Goal: Obtain resource: Obtain resource

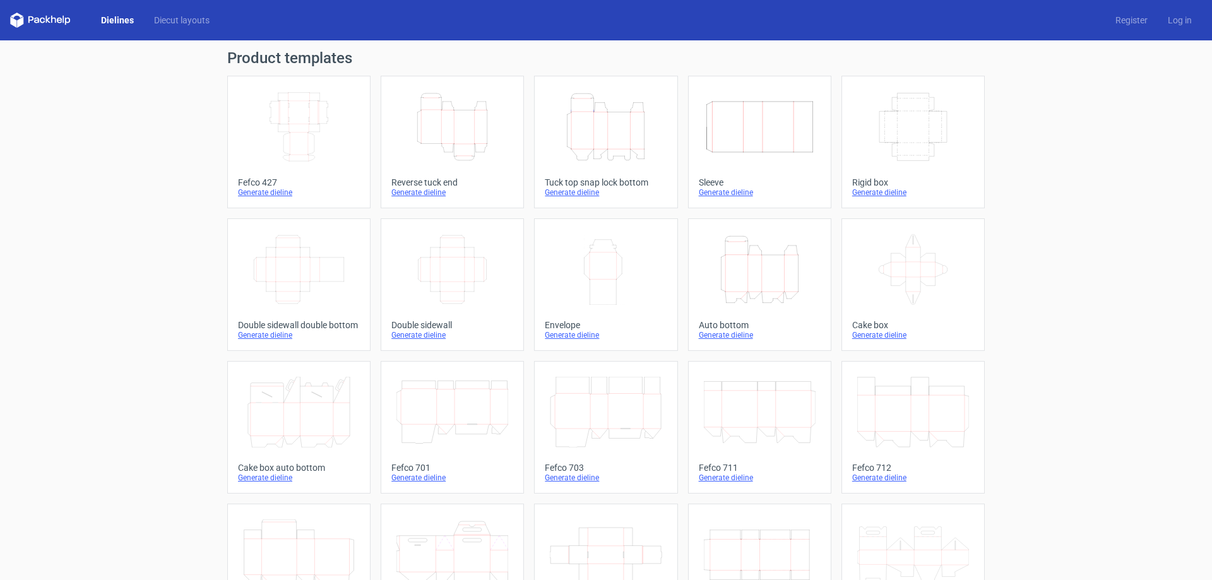
click at [559, 134] on icon "Height Depth Width" at bounding box center [606, 127] width 112 height 71
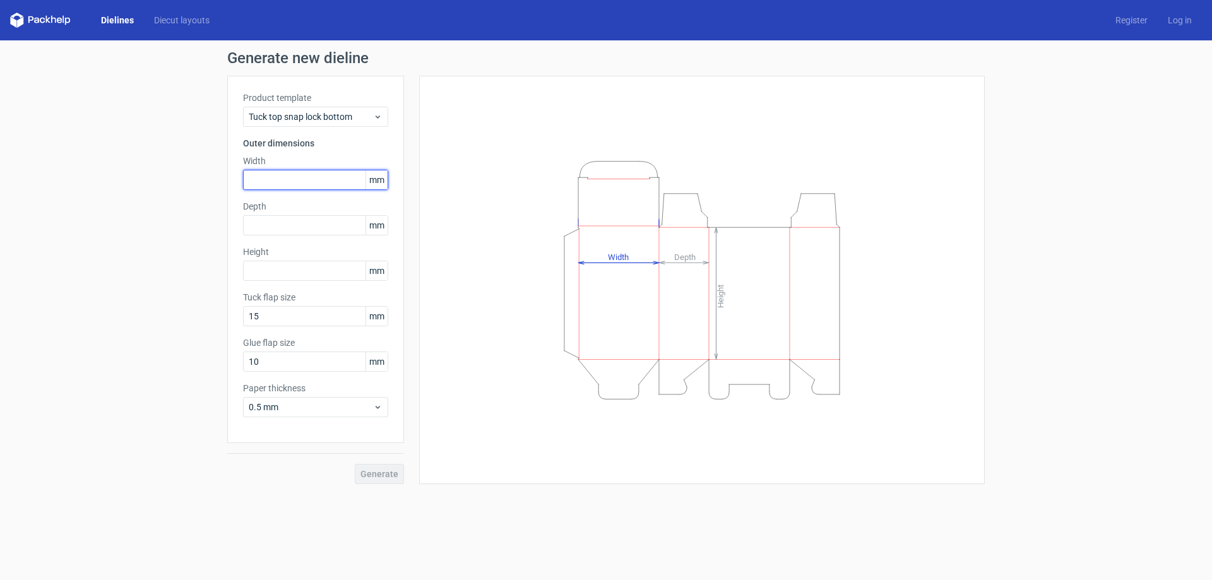
click at [282, 172] on input "text" at bounding box center [315, 180] width 145 height 20
type input "130"
click at [292, 224] on input "text" at bounding box center [315, 225] width 145 height 20
type input "50"
click at [269, 278] on input "text" at bounding box center [315, 271] width 145 height 20
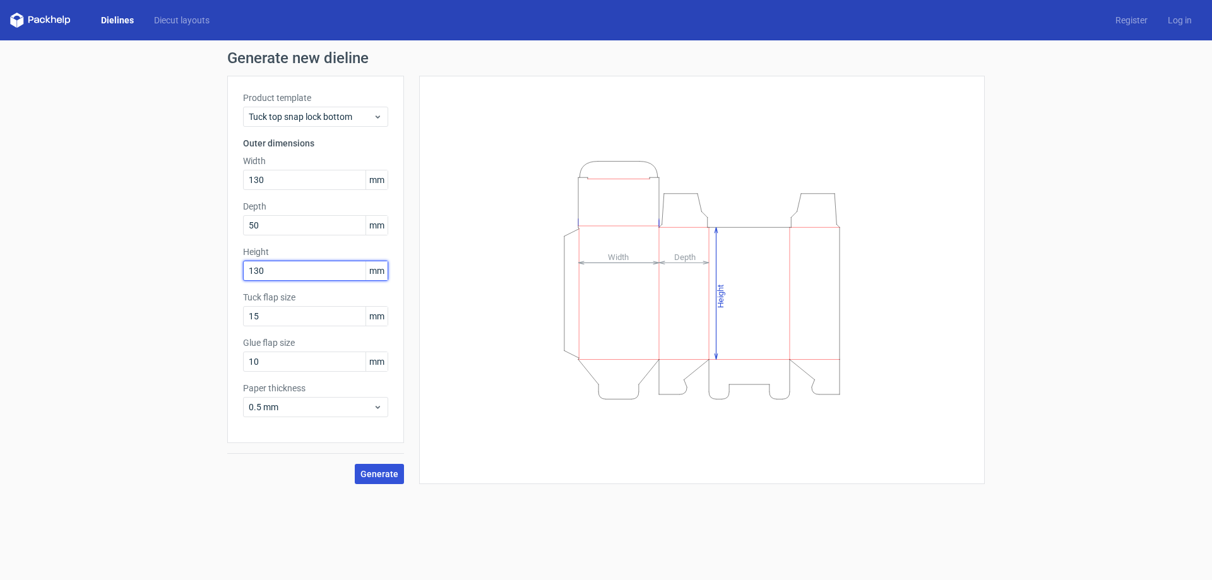
type input "130"
click at [389, 473] on span "Generate" at bounding box center [380, 474] width 38 height 9
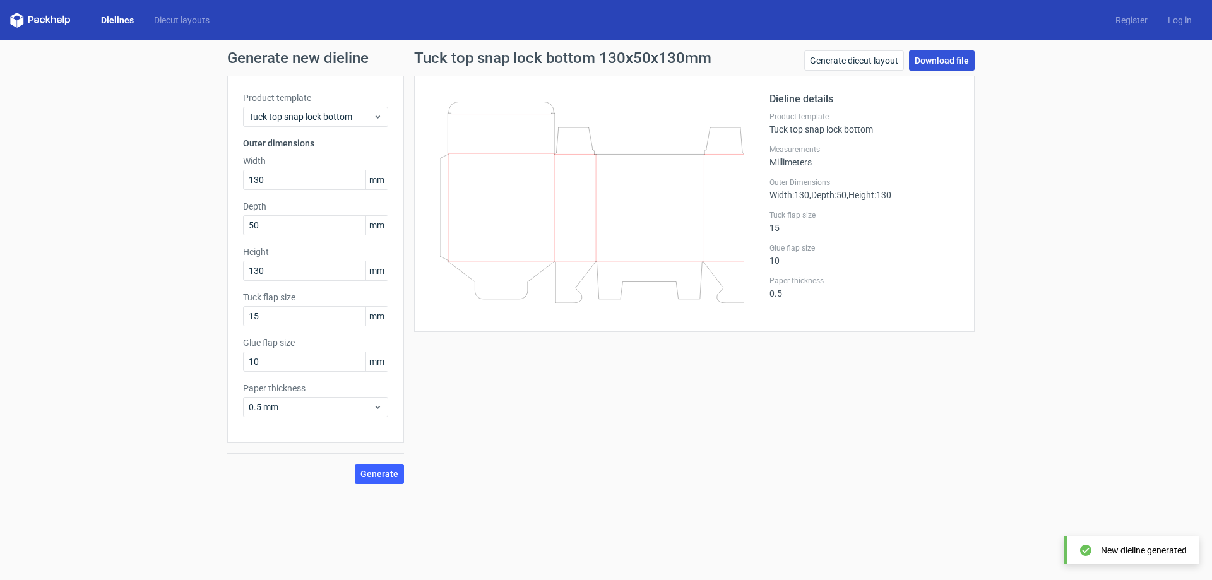
click at [934, 54] on link "Download file" at bounding box center [942, 61] width 66 height 20
